Goal: Information Seeking & Learning: Check status

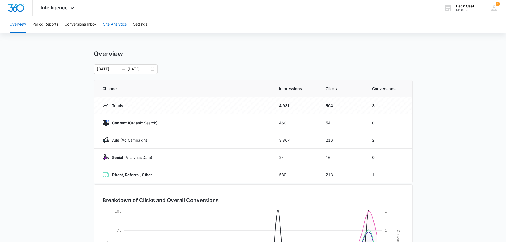
click at [108, 27] on button "Site Analytics" at bounding box center [115, 24] width 24 height 17
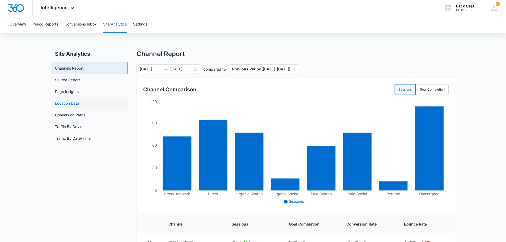
click at [78, 103] on link "Location Data" at bounding box center [67, 103] width 24 height 6
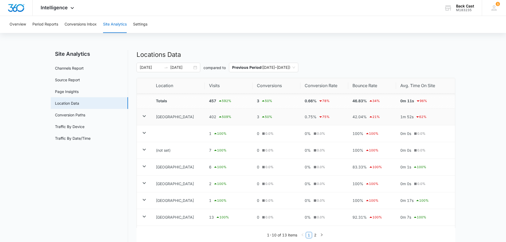
drag, startPoint x: 140, startPoint y: 119, endPoint x: 144, endPoint y: 117, distance: 4.8
click at [141, 119] on td at bounding box center [144, 117] width 15 height 17
click at [146, 116] on icon at bounding box center [144, 116] width 6 height 6
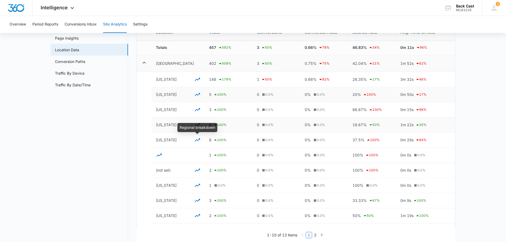
scroll to position [53, 0]
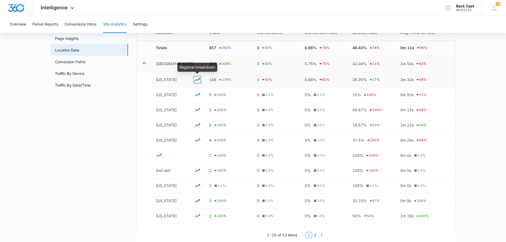
click at [197, 79] on icon "button" at bounding box center [197, 80] width 6 height 6
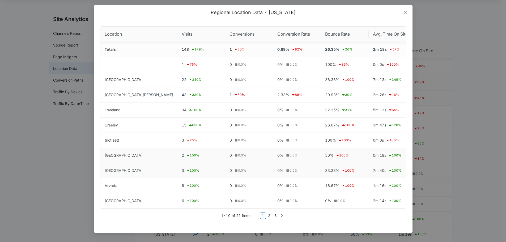
scroll to position [0, 0]
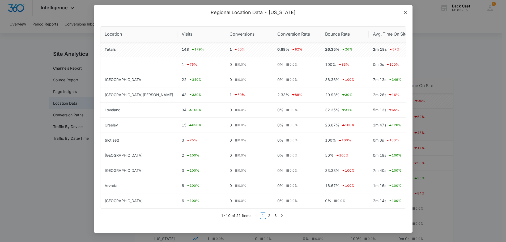
click at [254, 13] on icon "close" at bounding box center [405, 12] width 3 height 3
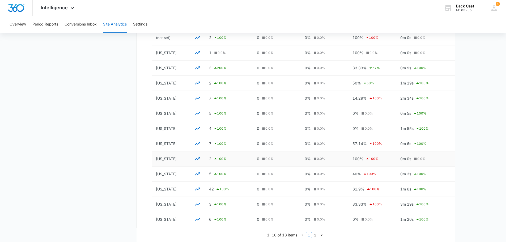
scroll to position [213, 0]
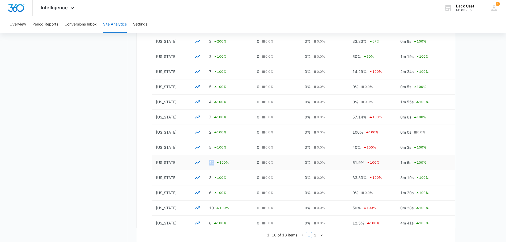
drag, startPoint x: 213, startPoint y: 163, endPoint x: 211, endPoint y: 160, distance: 2.9
click at [206, 161] on td "42 100 %" at bounding box center [229, 162] width 48 height 15
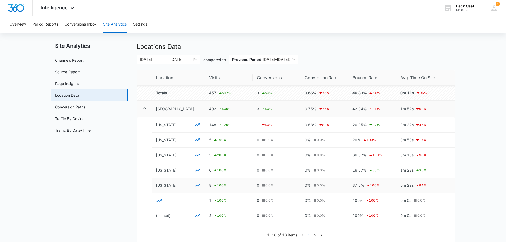
scroll to position [0, 0]
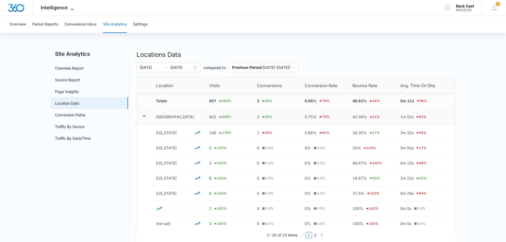
drag, startPoint x: 60, startPoint y: 3, endPoint x: 61, endPoint y: 9, distance: 5.7
click at [60, 5] on div "Intelligence Apps Reputation Websites Forms CRM Email Social Shop Payments POS …" at bounding box center [58, 8] width 51 height 16
